Goal: Task Accomplishment & Management: Use online tool/utility

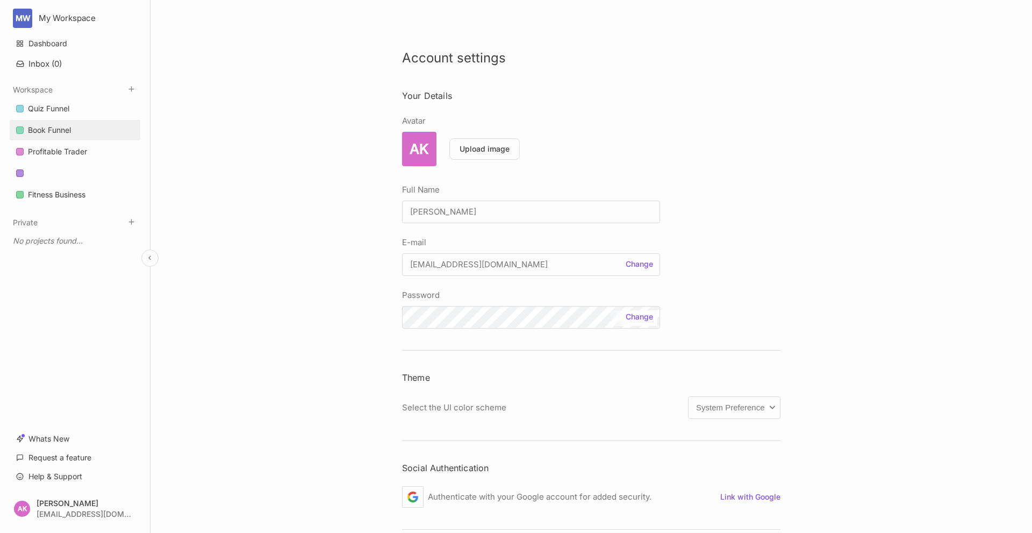
click at [49, 126] on div "Book Funnel" at bounding box center [49, 130] width 43 height 13
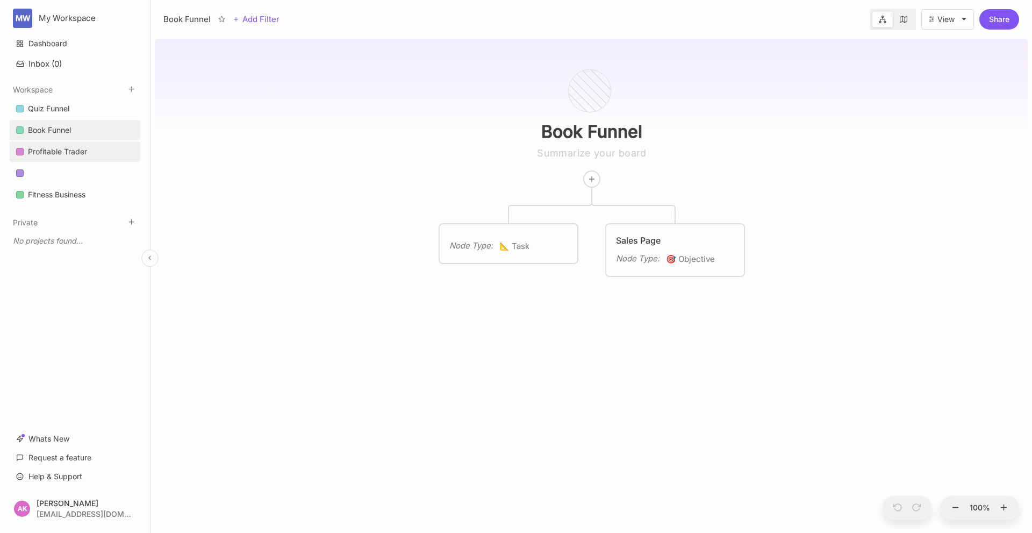
click at [49, 153] on div "Profitable Trader" at bounding box center [57, 151] width 59 height 13
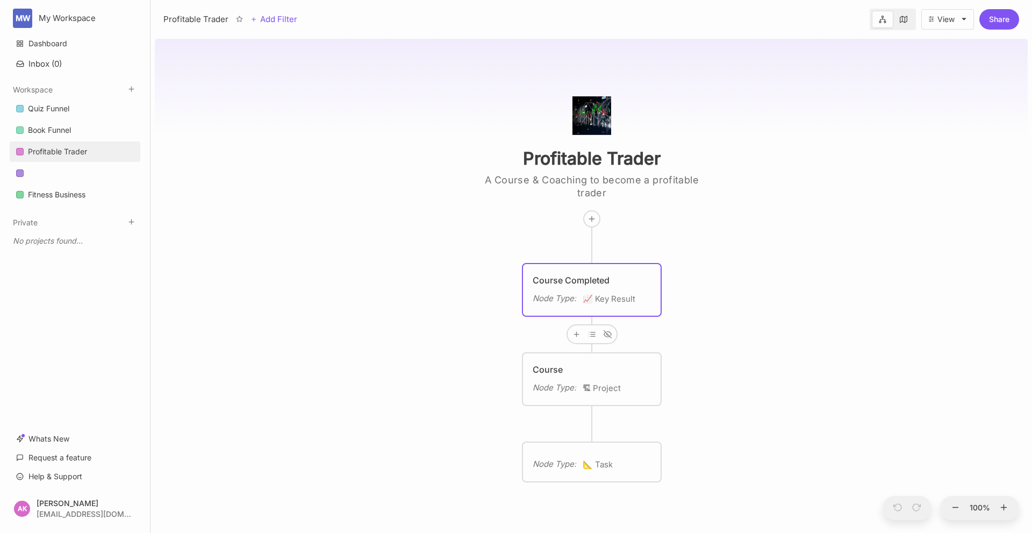
click at [900, 20] on icon at bounding box center [904, 20] width 8 height 8
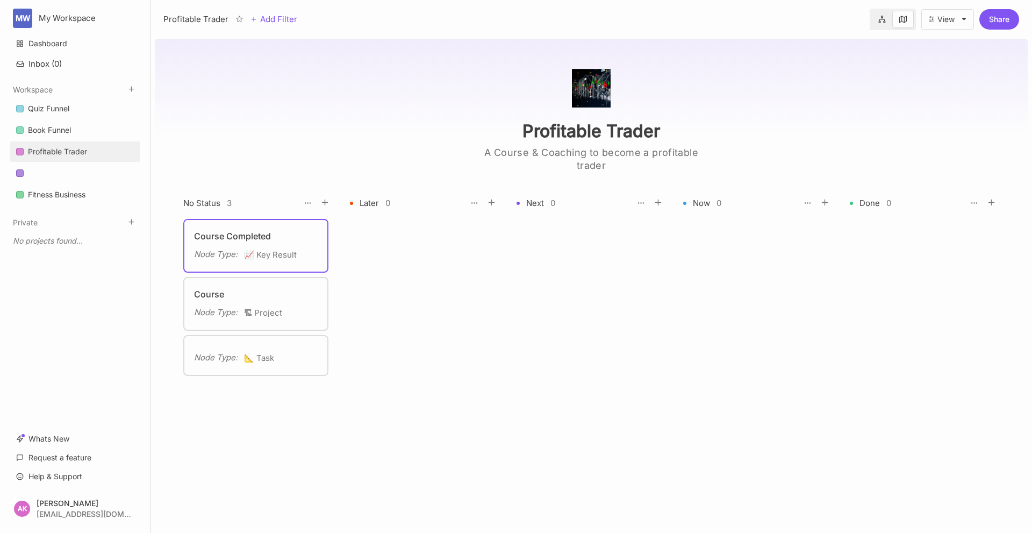
click at [879, 19] on icon at bounding box center [882, 20] width 8 height 8
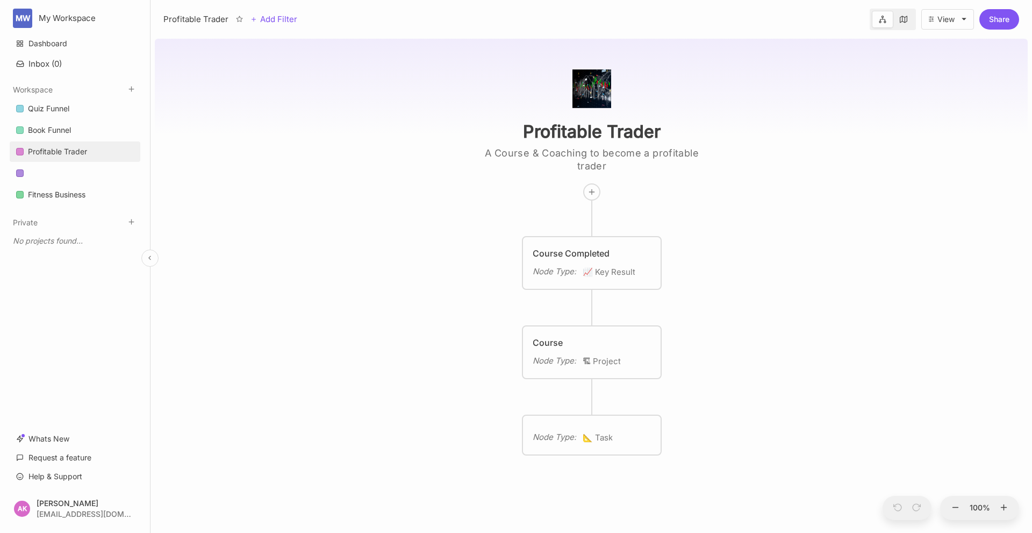
click at [33, 226] on button "Private" at bounding box center [25, 222] width 25 height 9
click at [133, 88] on icon at bounding box center [131, 89] width 8 height 8
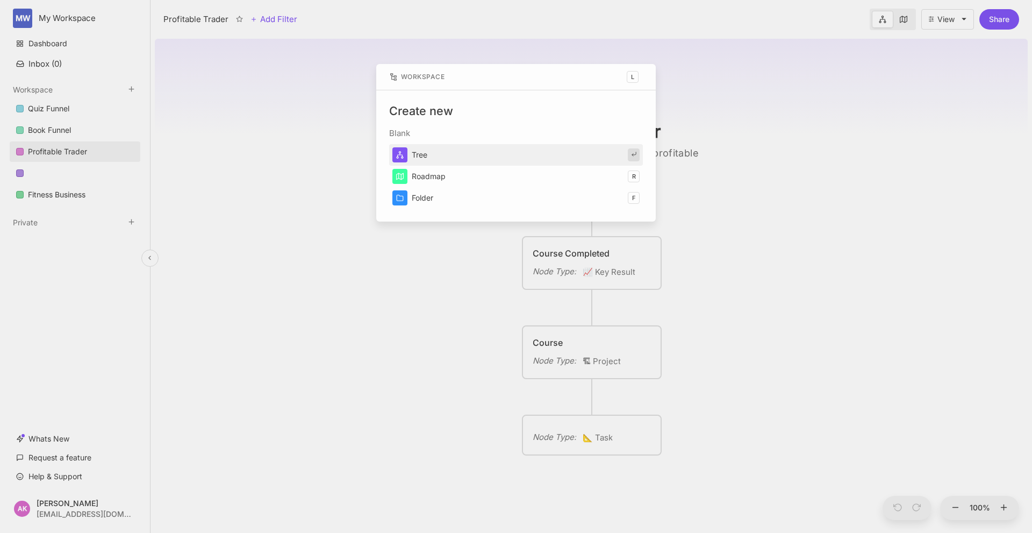
click at [414, 152] on button "Tree" at bounding box center [516, 155] width 254 height 22
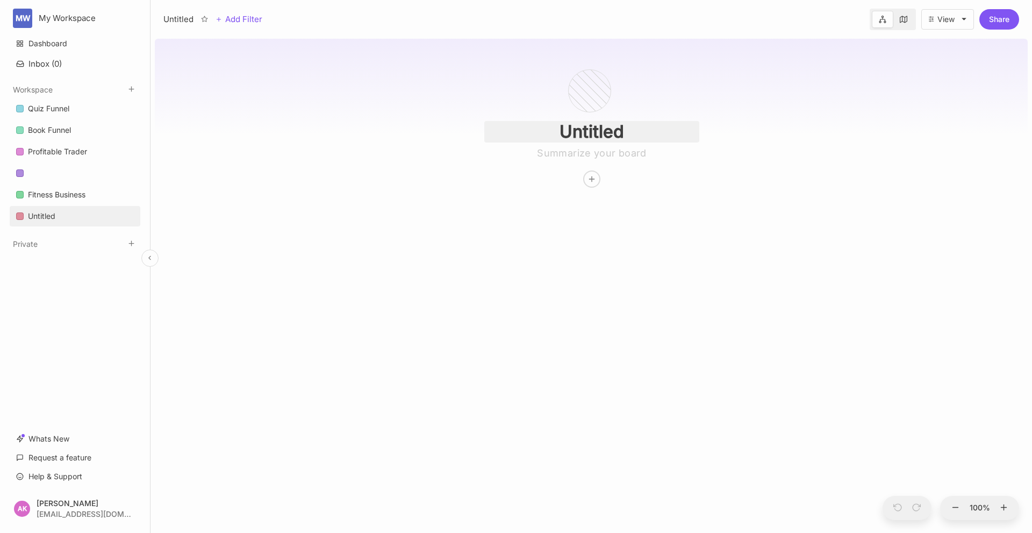
click at [602, 131] on input "Untitled" at bounding box center [591, 132] width 215 height 22
drag, startPoint x: 633, startPoint y: 128, endPoint x: 390, endPoint y: 128, distance: 243.5
click at [390, 128] on div "Untitled" at bounding box center [591, 283] width 873 height 498
type input "U"
type input "Project Mikaeel"
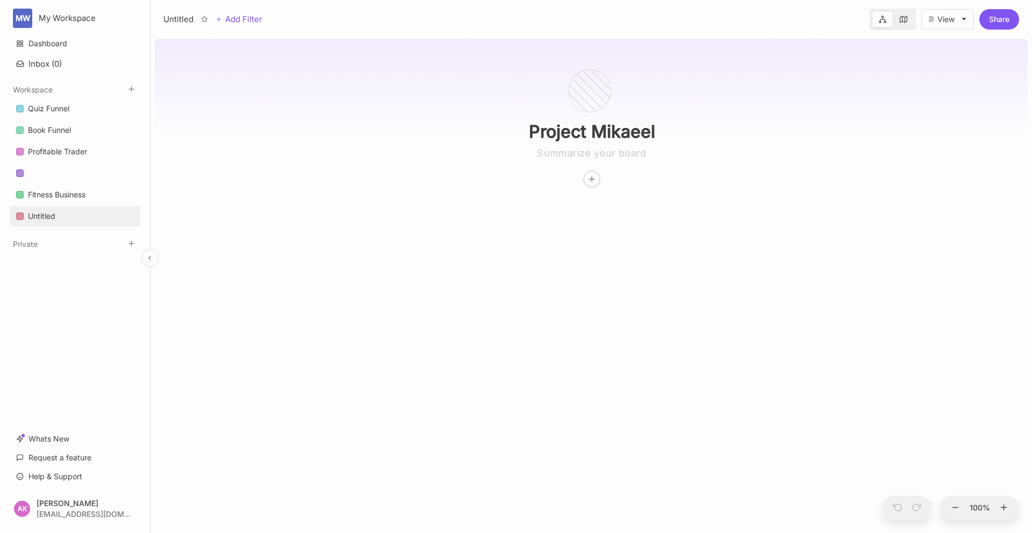
click at [558, 385] on div "Project Mikaeel" at bounding box center [591, 283] width 873 height 498
click at [608, 160] on div "Project Mikaeel" at bounding box center [591, 111] width 249 height 153
click at [604, 156] on textarea at bounding box center [591, 153] width 215 height 13
click at [604, 156] on textarea "[PERSON_NAME] path to six figure" at bounding box center [591, 153] width 215 height 13
click at [674, 153] on textarea "[PERSON_NAME] path to his six figure" at bounding box center [591, 153] width 215 height 13
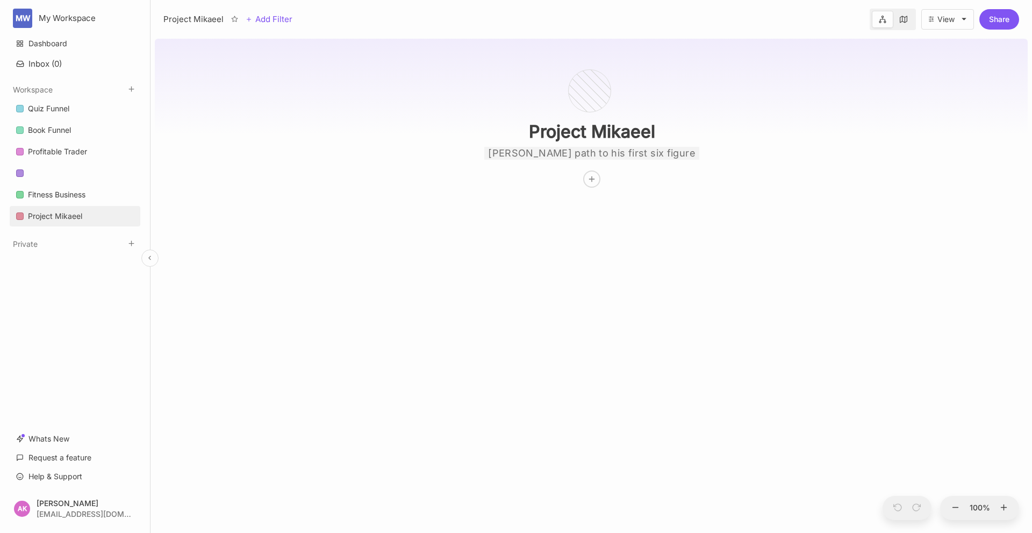
type textarea "[PERSON_NAME] path to his first six figure year"
click at [680, 202] on div "Project [PERSON_NAME] path to his first six figure year" at bounding box center [591, 283] width 873 height 498
click at [592, 181] on line at bounding box center [592, 178] width 0 height 5
click at [580, 219] on span "🎯 Objective" at bounding box center [580, 218] width 45 height 13
click at [569, 240] on textarea at bounding box center [592, 240] width 118 height 13
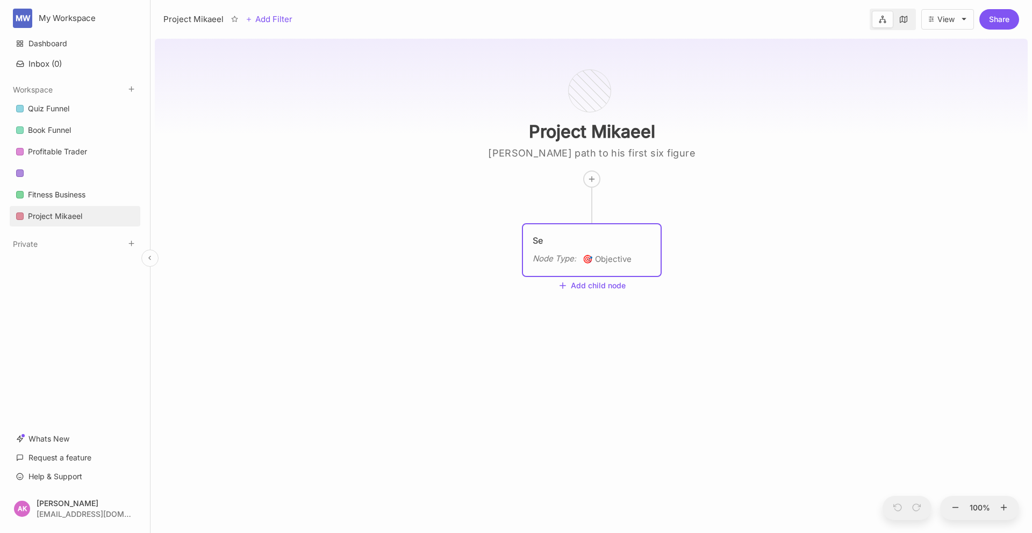
type textarea "S"
type textarea "A"
type textarea "Learn Appointment Setting"
click at [605, 371] on div "Project [PERSON_NAME] path to his first six figure year Learn Appointment Setti…" at bounding box center [591, 283] width 873 height 498
click at [564, 275] on div "Learn Appointment Setting Node Type : 🎯 Objective" at bounding box center [592, 250] width 138 height 52
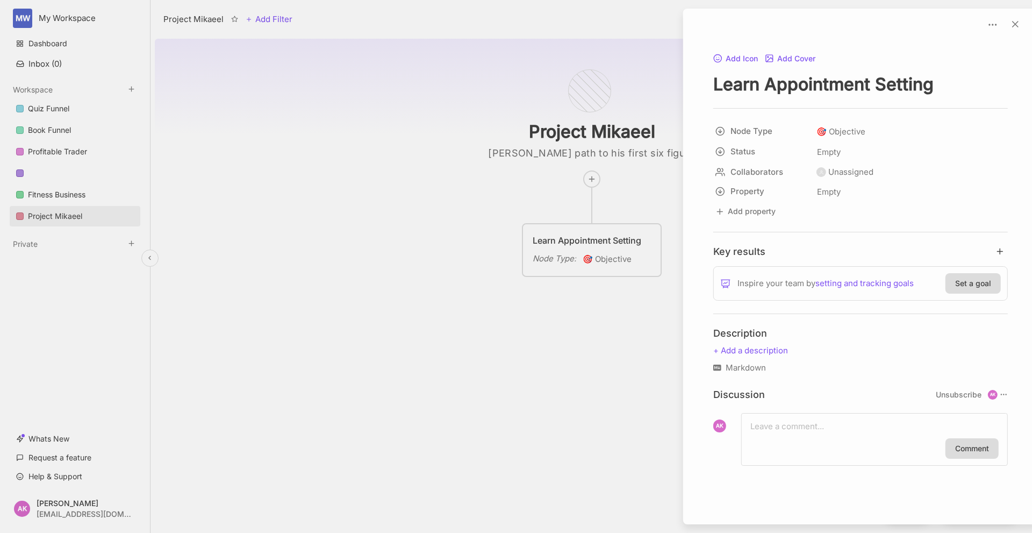
click at [559, 262] on div at bounding box center [516, 266] width 1032 height 533
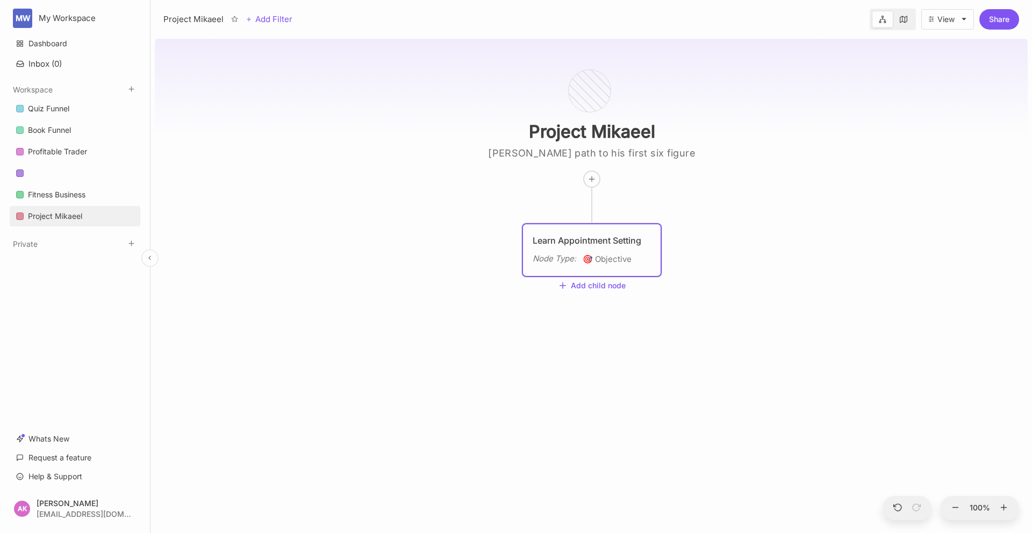
click at [559, 262] on div "Node Type :" at bounding box center [555, 258] width 44 height 13
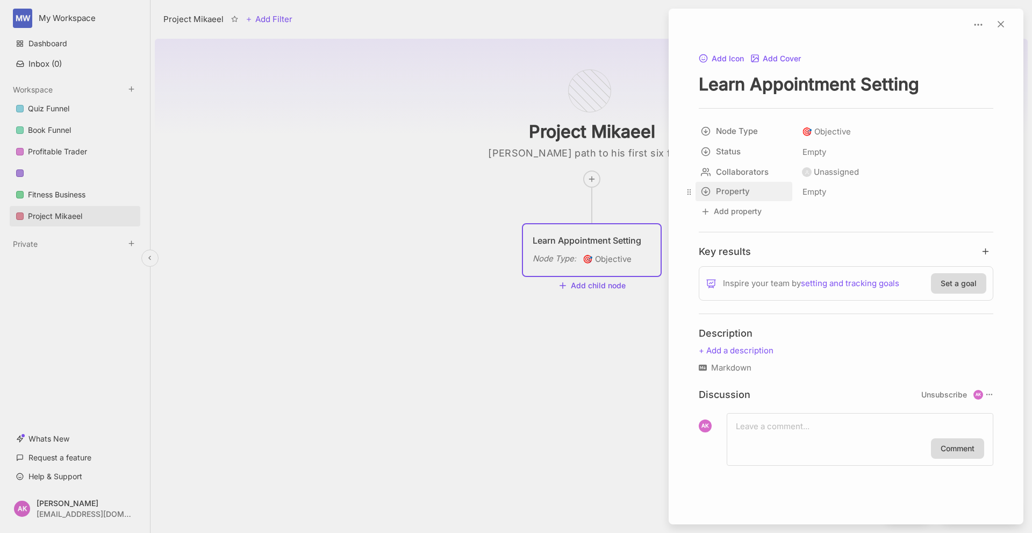
click at [701, 190] on html "MW My Workspace Dashboard Inbox ( 0 ) Workspace Quiz Funnel Book Funnel Profita…" at bounding box center [516, 266] width 1032 height 533
click at [873, 197] on html "MW My Workspace Dashboard Inbox ( 0 ) Workspace Quiz Funnel Book Funnel Profita…" at bounding box center [516, 266] width 1032 height 533
drag, startPoint x: 608, startPoint y: 393, endPoint x: 566, endPoint y: 277, distance: 123.6
click at [608, 384] on div at bounding box center [516, 266] width 1032 height 533
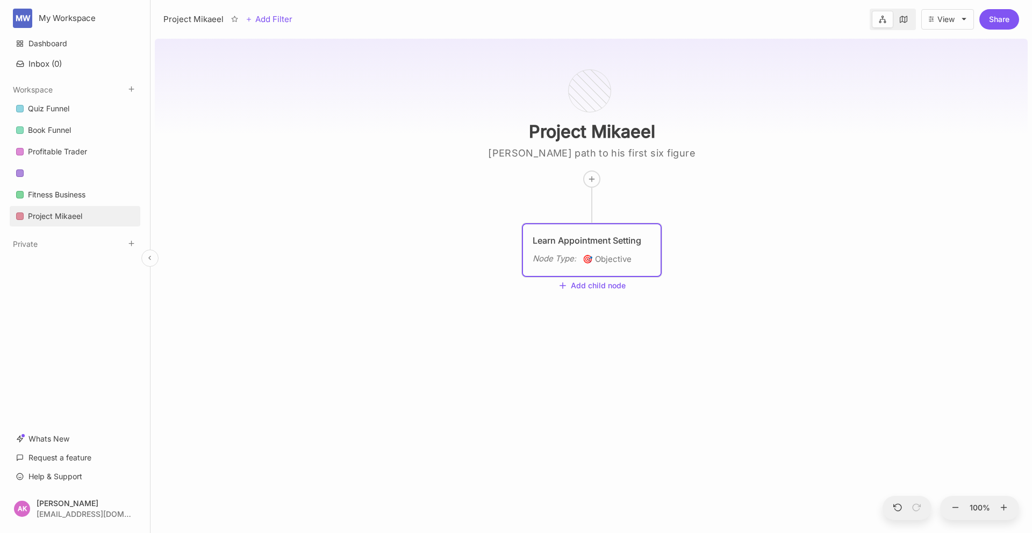
click at [554, 246] on div "Learn Appointment Setting" at bounding box center [592, 240] width 118 height 13
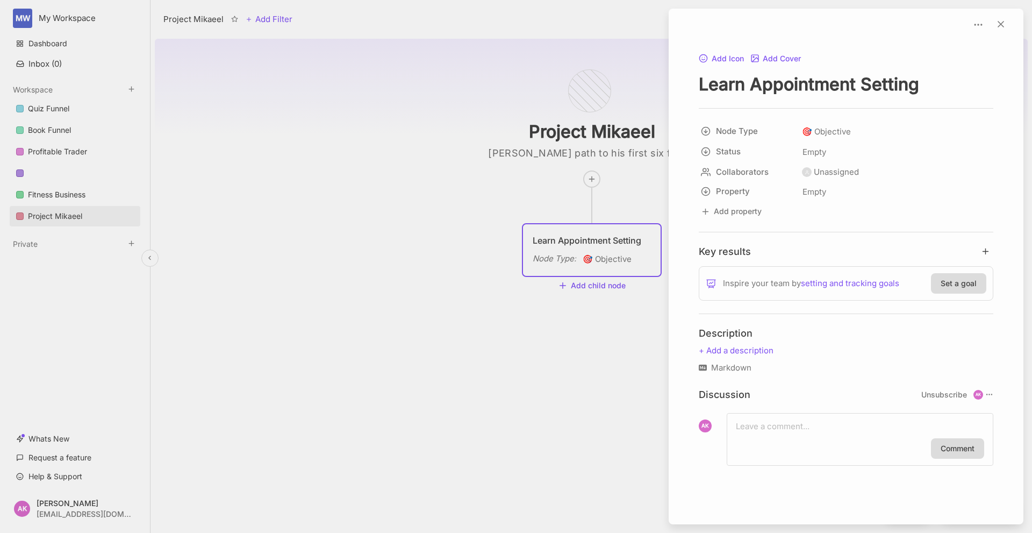
click at [554, 246] on div at bounding box center [516, 266] width 1032 height 533
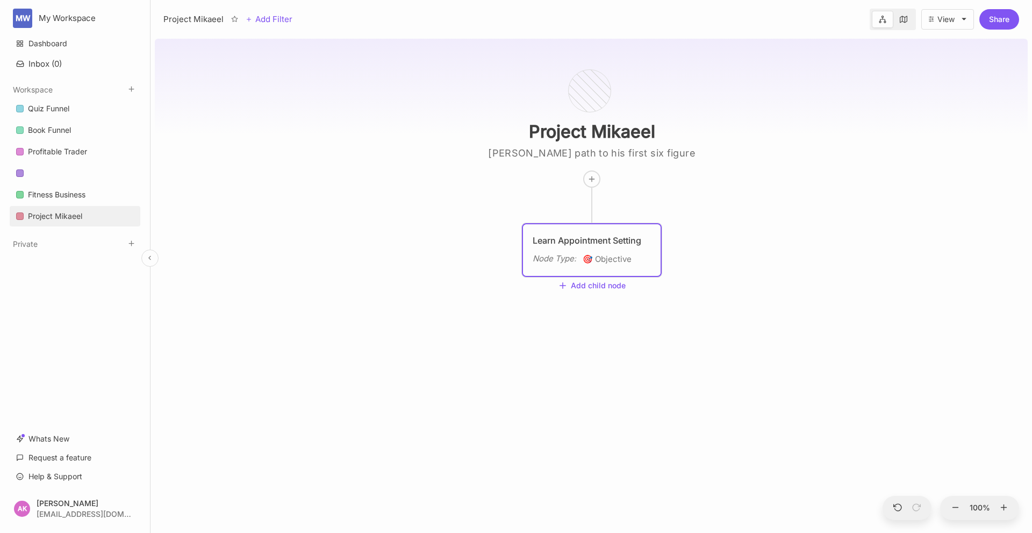
click at [633, 254] on div "Node Type : 🎯 Objective" at bounding box center [592, 259] width 118 height 14
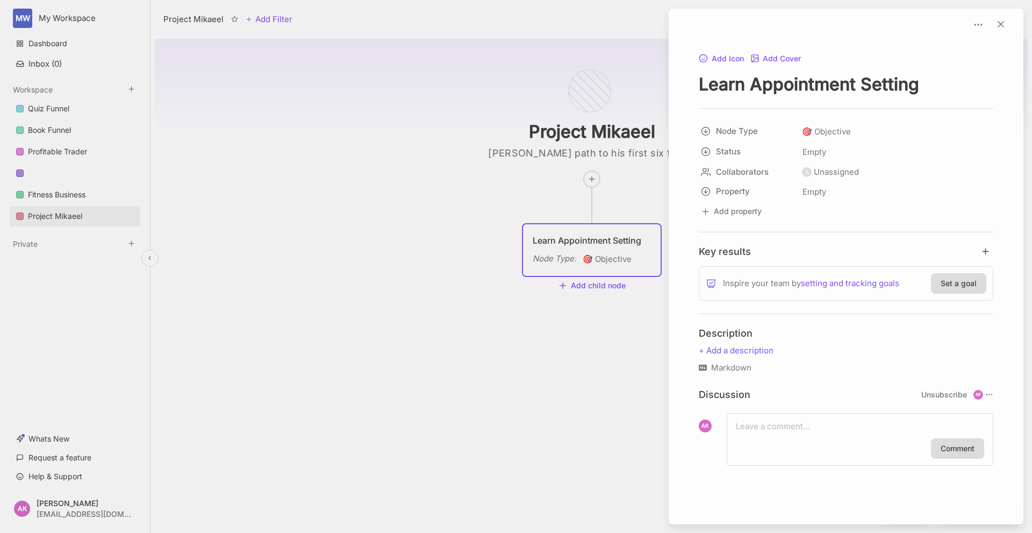
click at [603, 283] on div at bounding box center [516, 266] width 1032 height 533
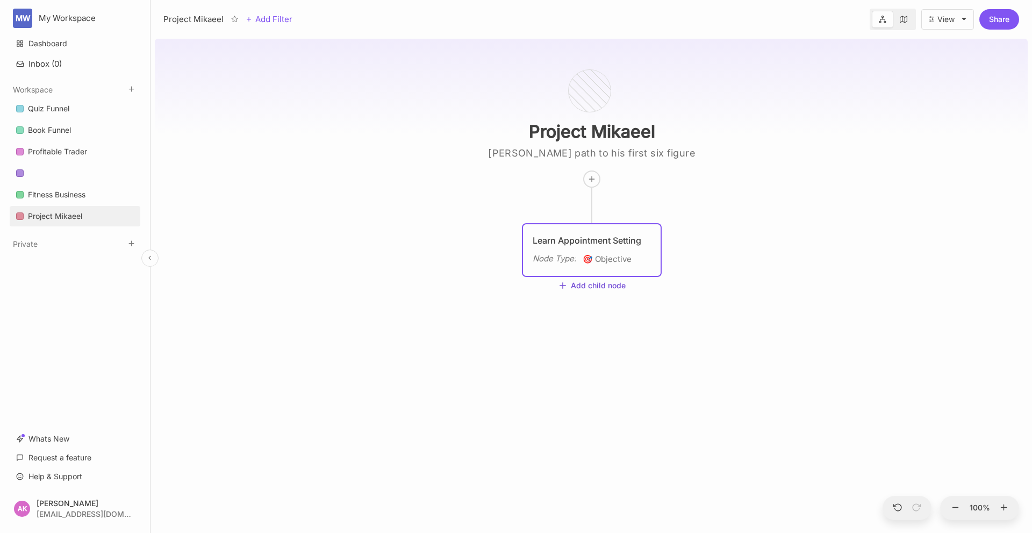
click at [593, 283] on button "Add child node" at bounding box center [592, 286] width 68 height 10
click at [594, 362] on div "🏗 Project" at bounding box center [590, 360] width 71 height 17
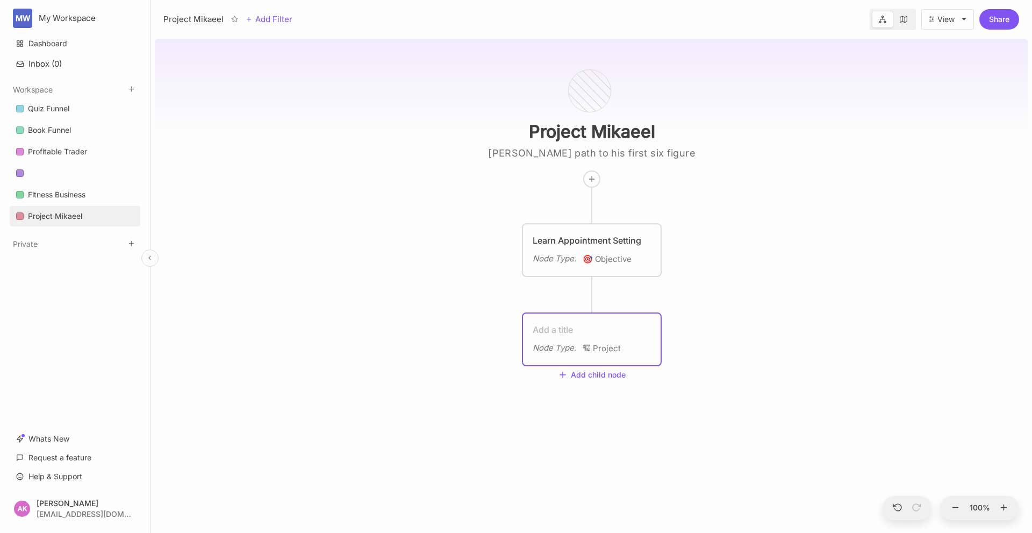
click at [557, 329] on textarea at bounding box center [592, 329] width 118 height 13
type textarea "B"
click at [583, 386] on div "Project [PERSON_NAME] path to his first six figure year Learn Appointment Setti…" at bounding box center [591, 283] width 873 height 498
click at [592, 180] on line at bounding box center [592, 178] width 0 height 5
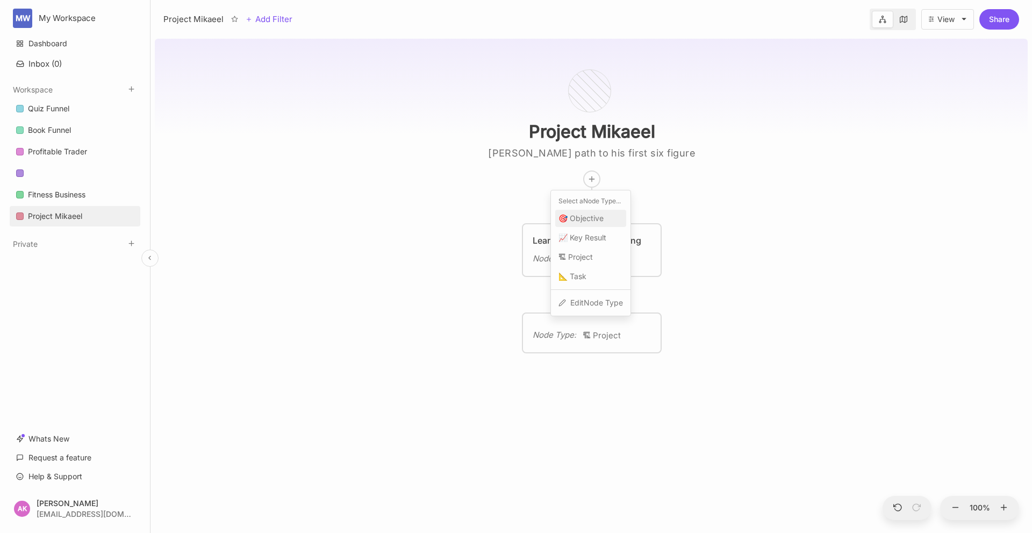
click at [593, 217] on span "🎯 Objective" at bounding box center [580, 218] width 45 height 13
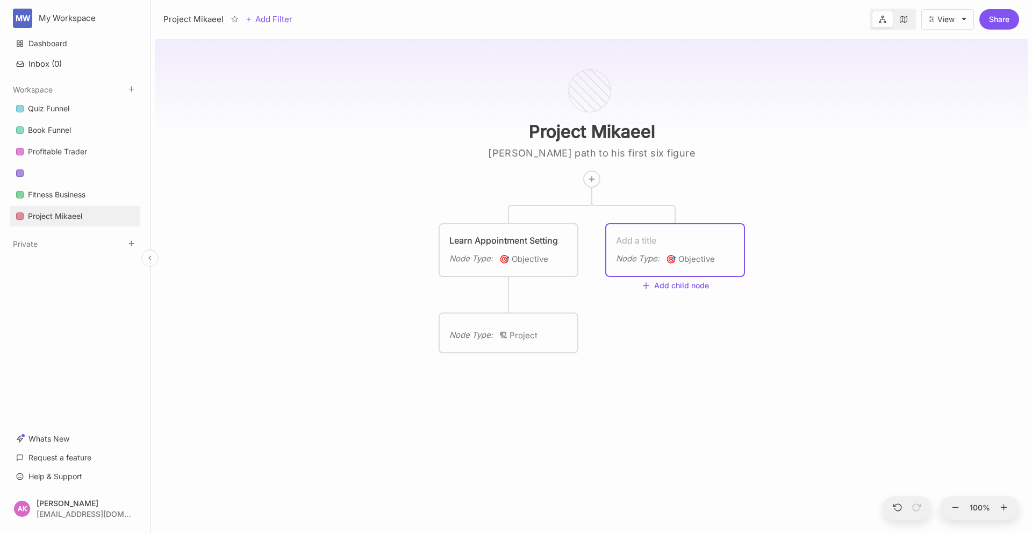
click at [649, 239] on textarea at bounding box center [675, 240] width 118 height 13
type textarea "L"
type textarea "A"
type textarea "1000 Average Videos on Each IG Reel"
click at [700, 418] on div "Project [PERSON_NAME] path to his first six figure year Learn Appointment Setti…" at bounding box center [591, 283] width 873 height 498
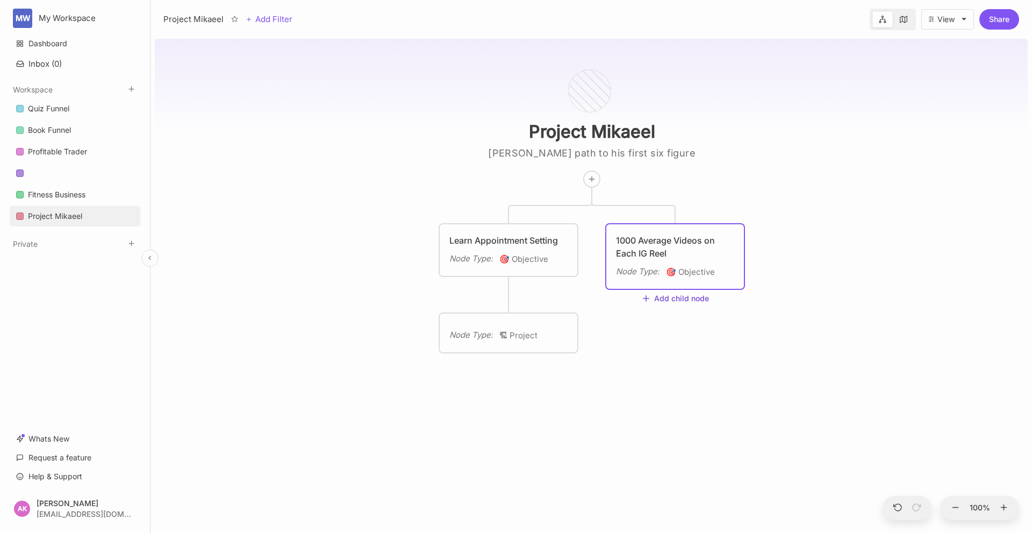
click at [665, 298] on button "Add child node" at bounding box center [675, 299] width 68 height 10
click at [676, 373] on span "🏗 Project" at bounding box center [659, 373] width 34 height 13
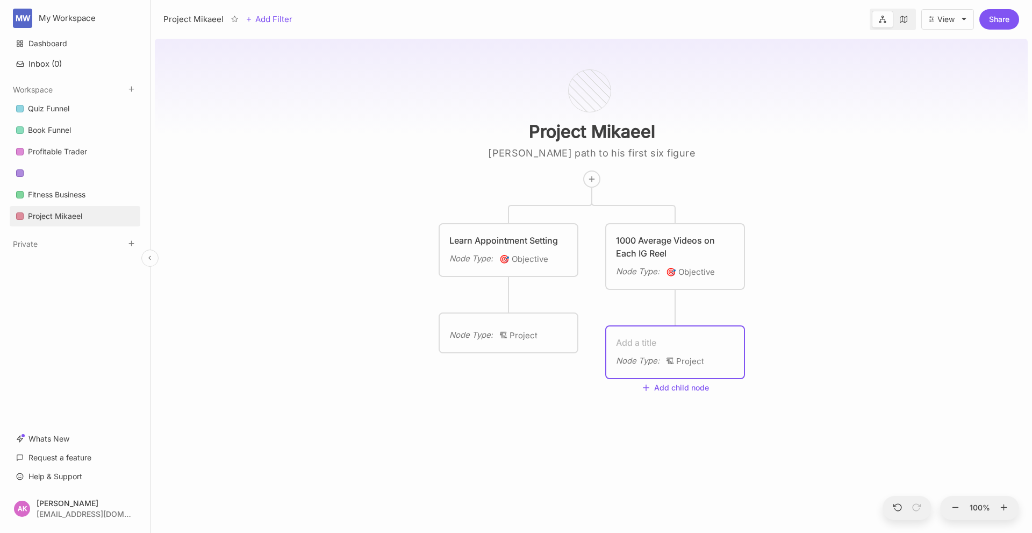
click at [672, 334] on div "Node Type : 🏗 Project" at bounding box center [675, 352] width 138 height 52
click at [652, 339] on textarea at bounding box center [675, 342] width 118 height 13
type textarea "[PERSON_NAME] Course"
click at [548, 409] on div "Project [PERSON_NAME] path to his first six figure year Learn Appointment Setti…" at bounding box center [591, 283] width 873 height 498
click at [589, 180] on icon at bounding box center [591, 179] width 9 height 9
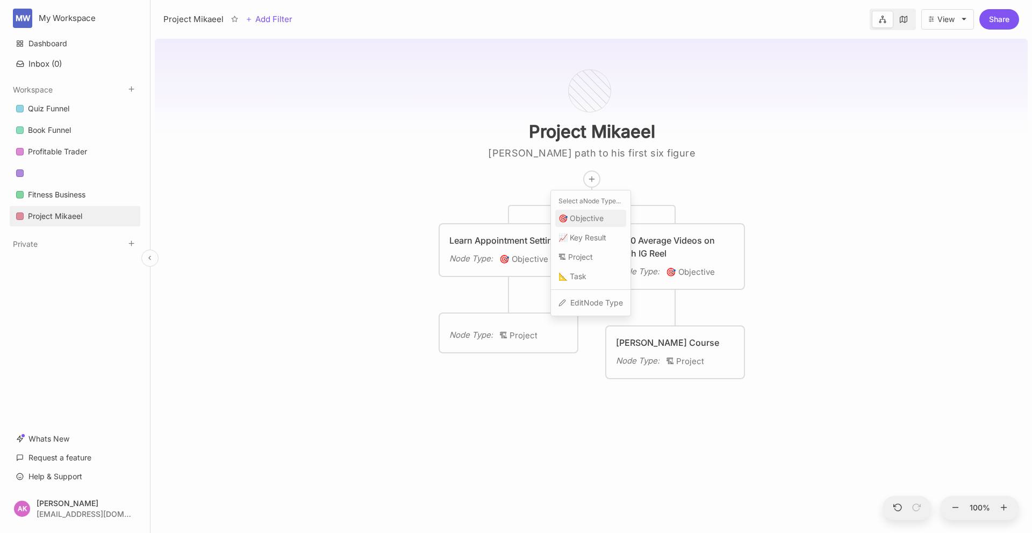
click at [582, 217] on span "🎯 Objective" at bounding box center [580, 218] width 45 height 13
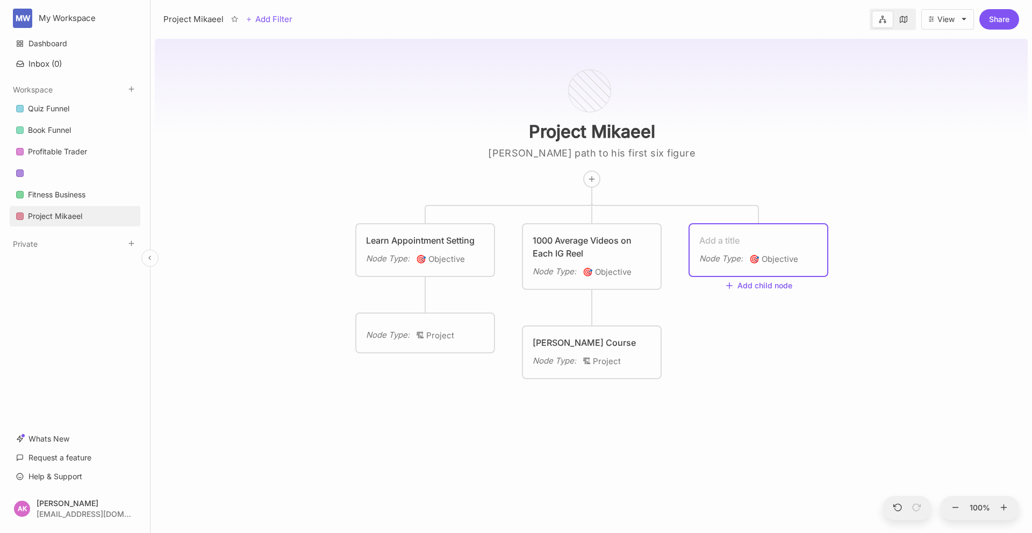
click at [732, 239] on textarea at bounding box center [758, 240] width 118 height 13
type textarea "Weekly Learning"
click at [839, 351] on div "Project [PERSON_NAME] path to his first six figure year Learn Appointment Setti…" at bounding box center [591, 283] width 873 height 498
click at [757, 283] on button "Add child node" at bounding box center [759, 286] width 68 height 10
click at [753, 381] on span "📐 Task" at bounding box center [739, 380] width 28 height 13
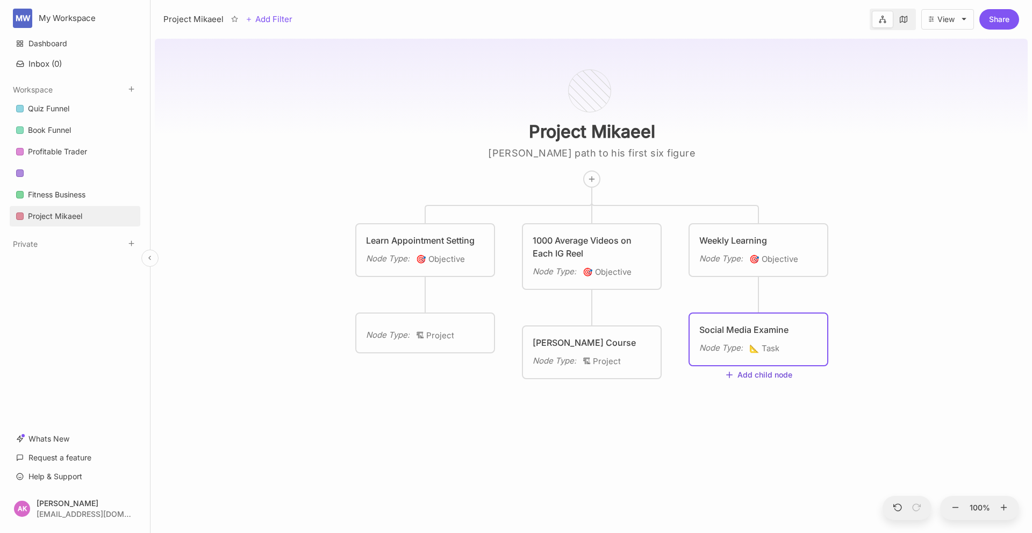
type textarea "Social Media Examiner"
click at [728, 262] on div "Node Type :" at bounding box center [721, 258] width 44 height 13
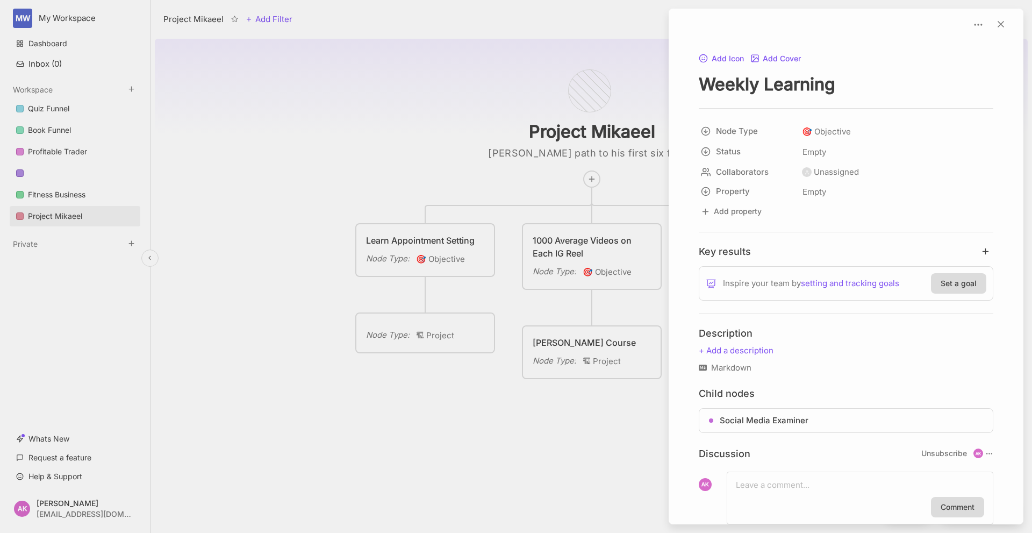
click at [404, 414] on div at bounding box center [516, 266] width 1032 height 533
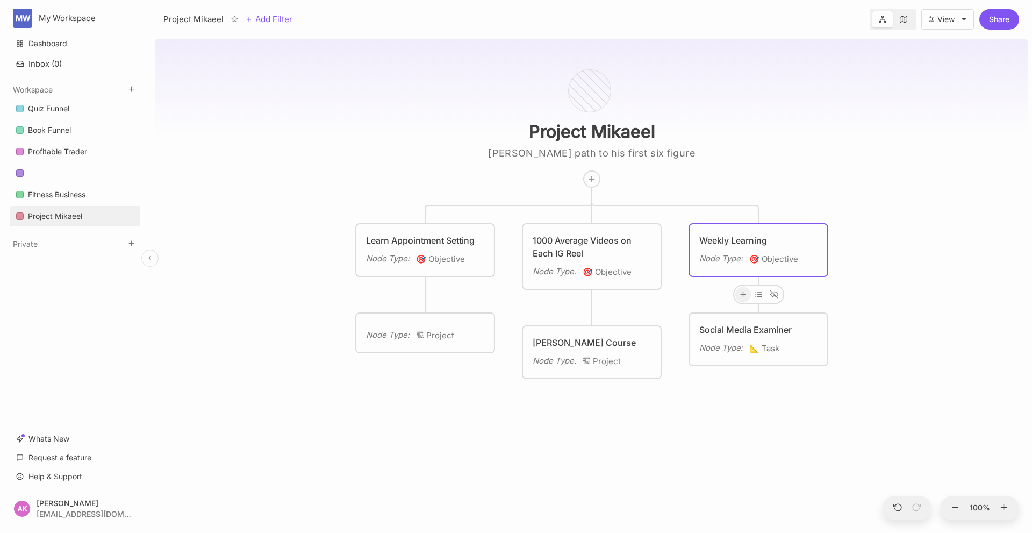
click at [747, 293] on icon at bounding box center [743, 294] width 8 height 8
click at [743, 392] on div "📐 Task" at bounding box center [741, 391] width 71 height 17
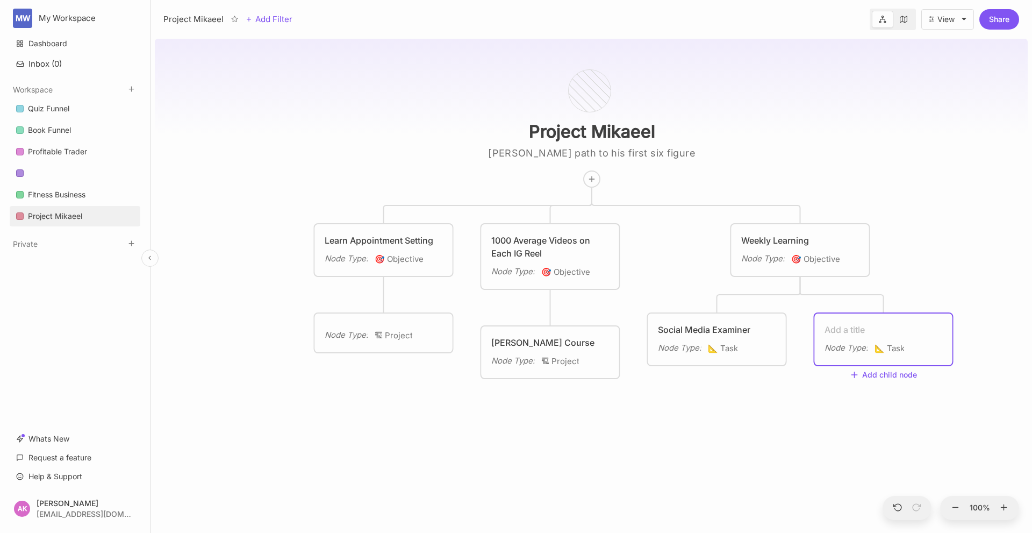
click at [860, 323] on textarea at bounding box center [884, 329] width 118 height 13
type textarea "[PERSON_NAME] Podcast"
click at [820, 452] on div "Project [PERSON_NAME] path to his first six figure year Learn Appointment Setti…" at bounding box center [591, 283] width 873 height 498
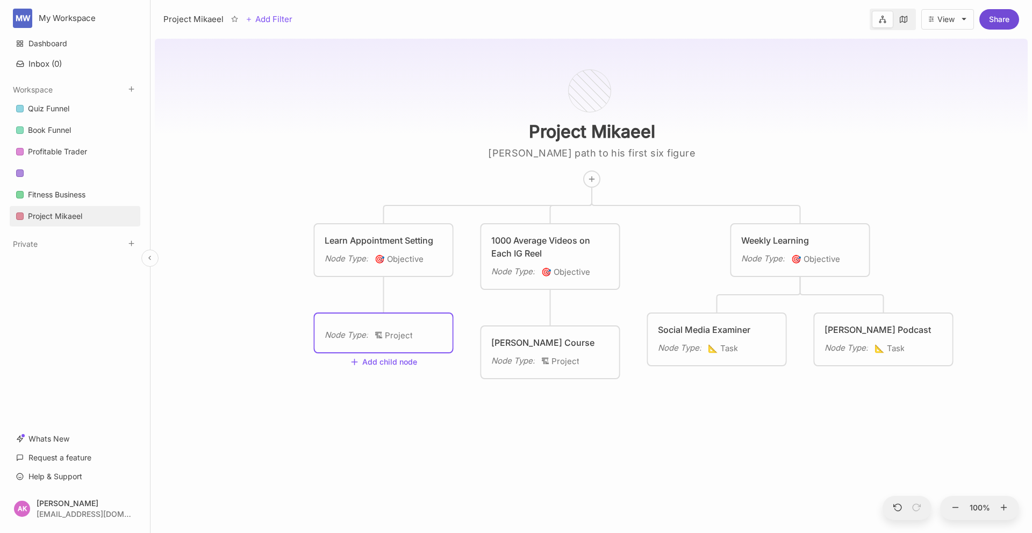
click at [998, 28] on button "Share" at bounding box center [999, 19] width 40 height 20
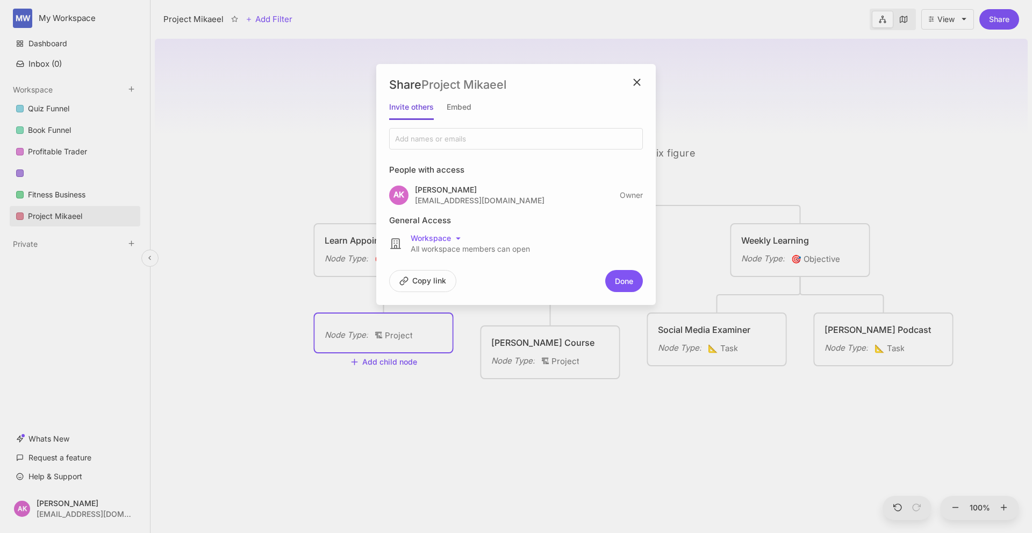
click at [849, 355] on div at bounding box center [516, 266] width 1032 height 533
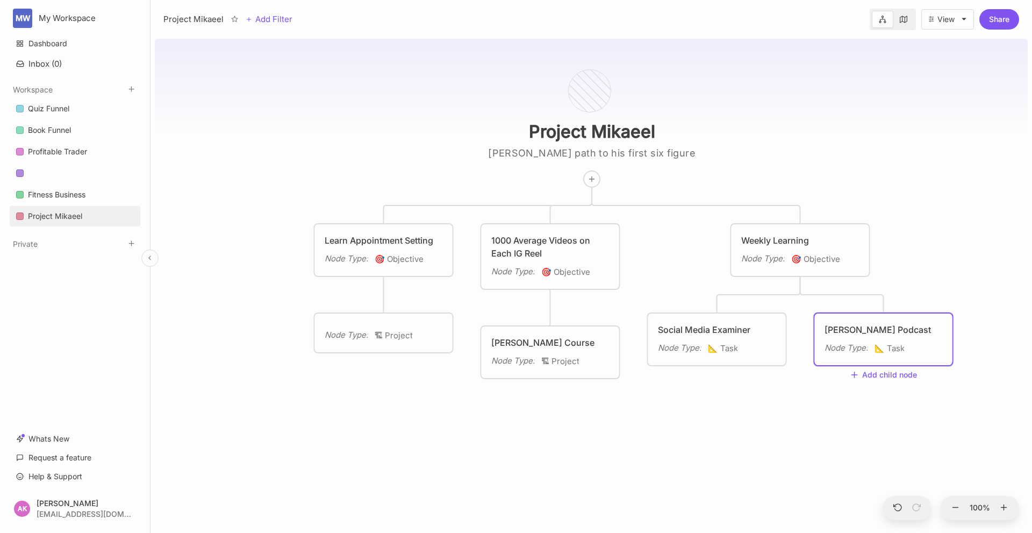
click at [857, 343] on div "Node Type :" at bounding box center [847, 347] width 44 height 13
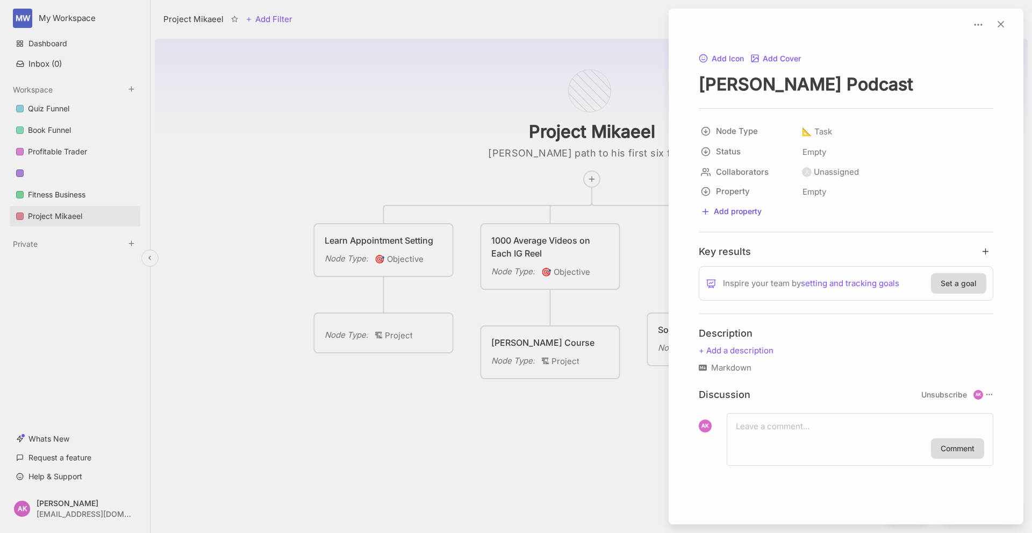
click at [752, 219] on button "Add property" at bounding box center [731, 211] width 65 height 15
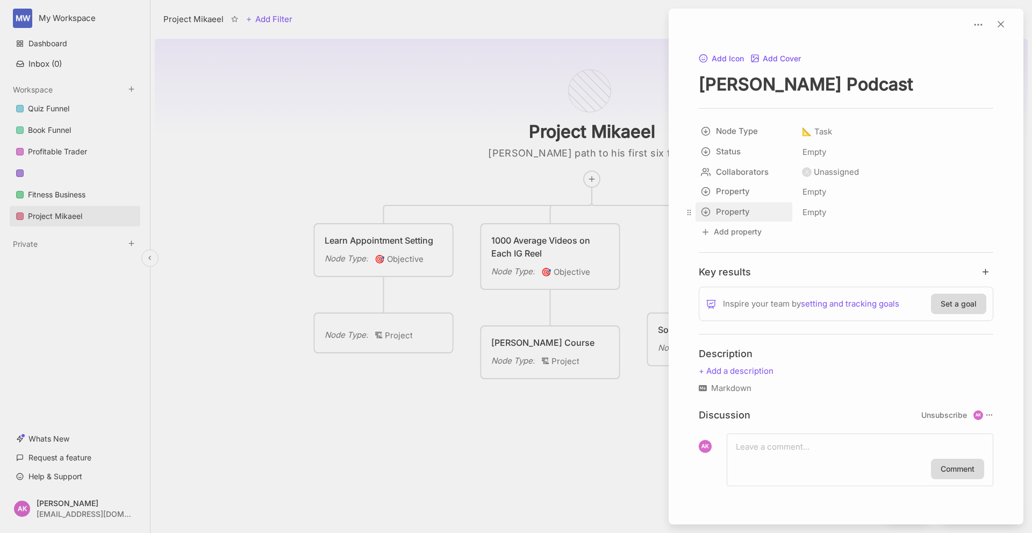
click at [703, 212] on html "MW My Workspace Dashboard Inbox ( 0 ) Workspace Quiz Funnel Book Funnel Profita…" at bounding box center [516, 266] width 1032 height 533
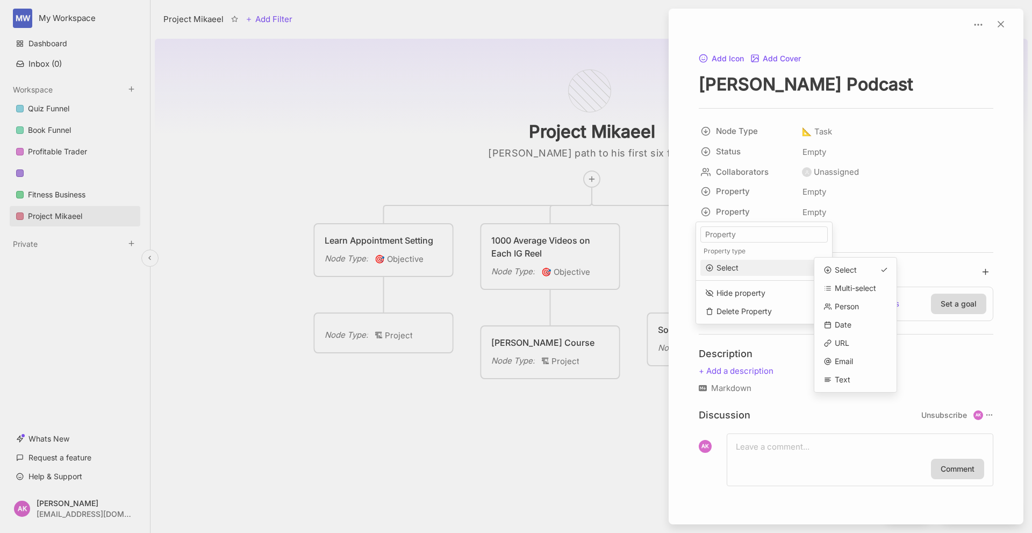
click at [802, 266] on span "Select" at bounding box center [762, 268] width 113 height 12
click at [873, 206] on html "MW My Workspace Dashboard Inbox ( 0 ) Workspace Quiz Funnel Book Funnel Profita…" at bounding box center [516, 266] width 1032 height 533
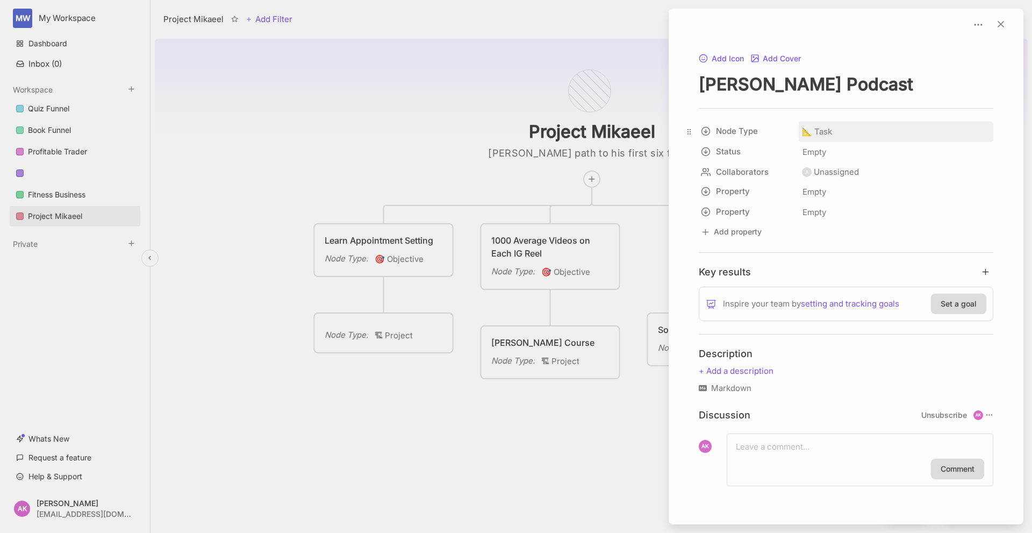
click at [829, 128] on span "📐 Task" at bounding box center [817, 131] width 30 height 13
click at [310, 159] on div at bounding box center [516, 266] width 1032 height 533
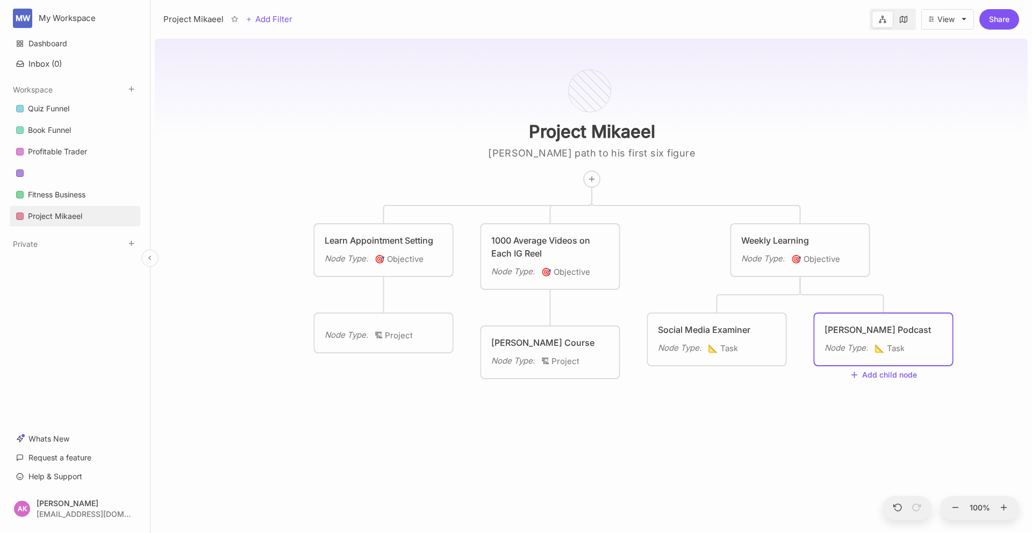
click at [844, 323] on div "[PERSON_NAME] Podcast Node Type : 📐 Task" at bounding box center [884, 339] width 138 height 52
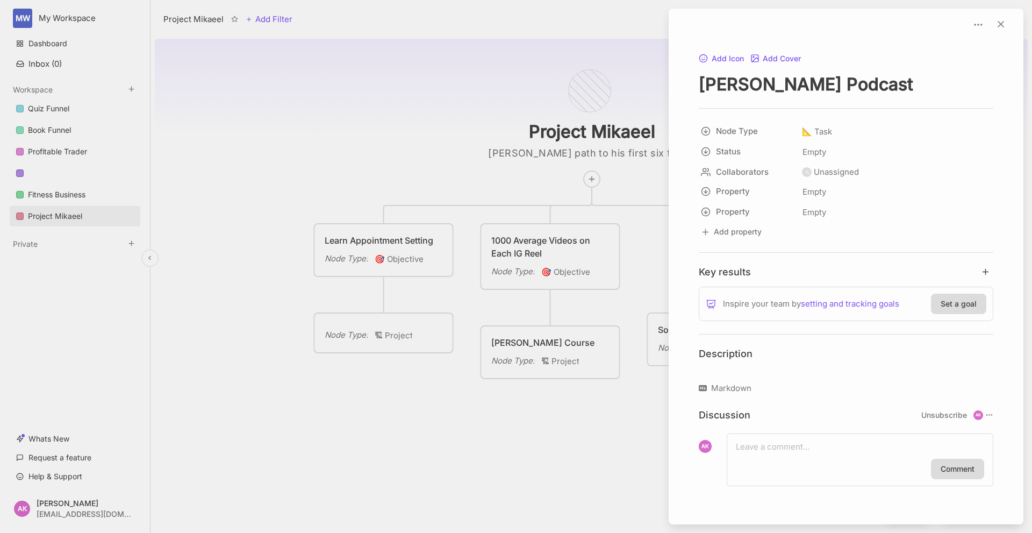
click at [732, 371] on p at bounding box center [846, 370] width 295 height 13
click at [740, 407] on div "Discussion Unsubscribe AK" at bounding box center [846, 414] width 295 height 15
click at [403, 111] on div at bounding box center [516, 266] width 1032 height 533
